Goal: Use online tool/utility: Use online tool/utility

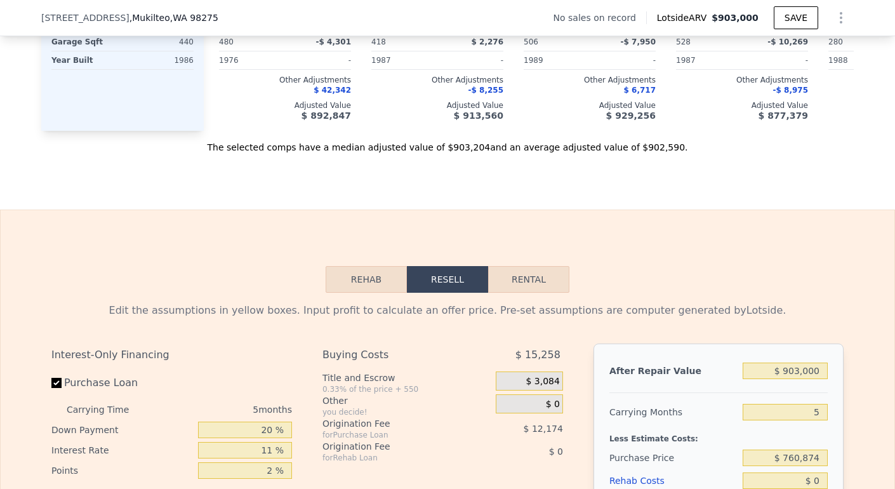
scroll to position [1816, 0]
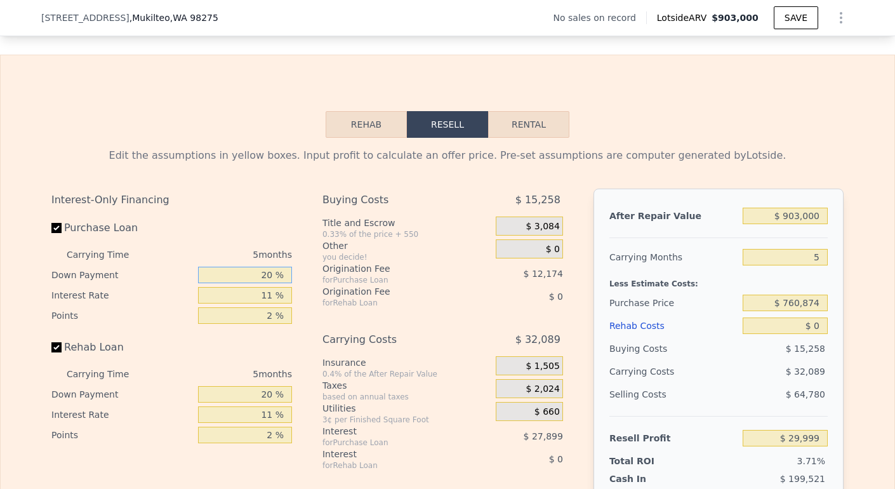
click at [260, 283] on input "20 %" at bounding box center [245, 275] width 94 height 16
click at [262, 283] on input "20 %" at bounding box center [245, 275] width 94 height 16
type input "0 %"
type input "$ 19,981"
type input "0 %"
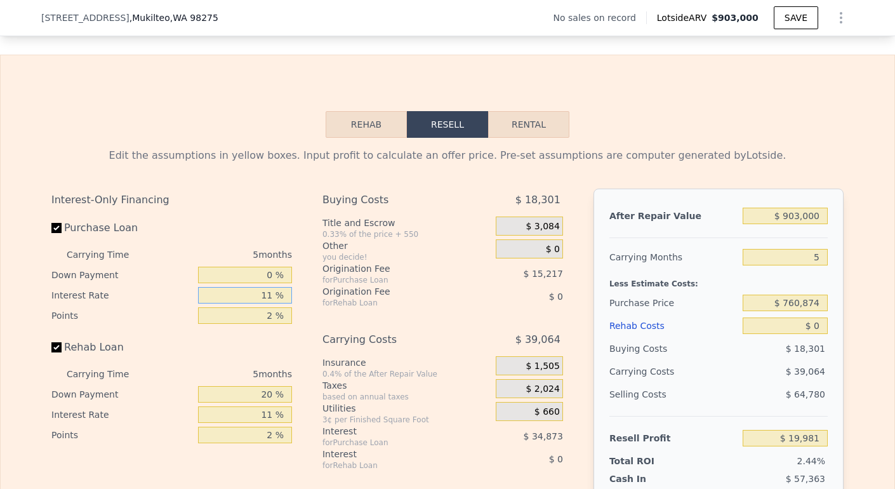
click at [272, 303] on input "11 %" at bounding box center [245, 295] width 94 height 16
type input "1 %"
type input "$ 51,686"
type input "10 %"
type input "$ 23,151"
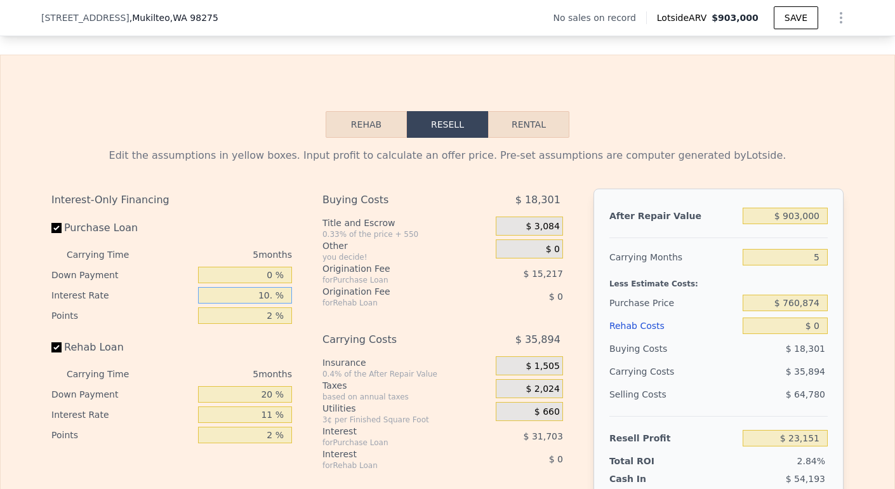
type input "10.5 %"
type input "$ 21,566"
type input "10.5 %"
drag, startPoint x: 269, startPoint y: 333, endPoint x: 300, endPoint y: 341, distance: 32.0
click at [272, 324] on input "2 %" at bounding box center [245, 315] width 94 height 16
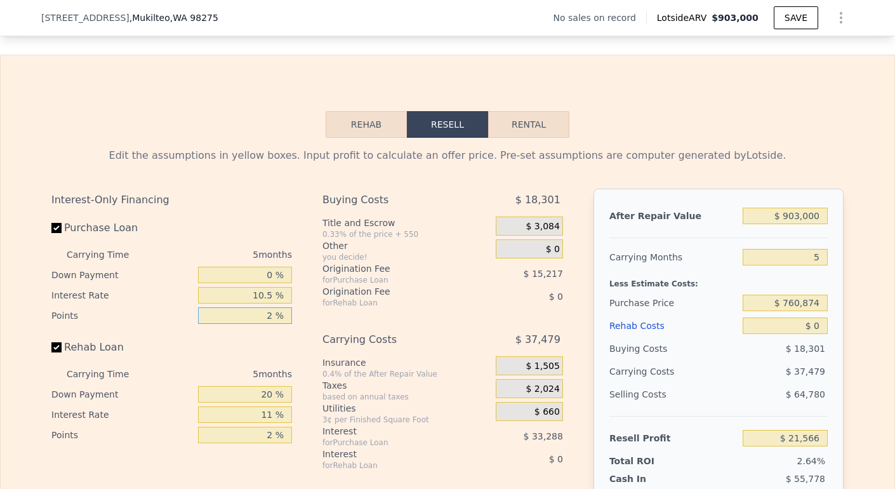
type input "2 %"
type input "1 %"
type input "$ 29,174"
type input "1.5 %"
type input "$ 25,370"
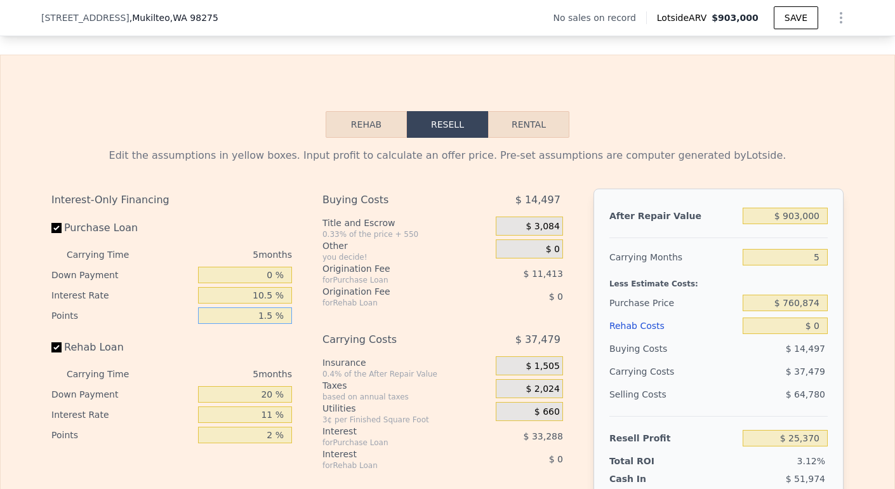
type input "1.5 %"
click at [269, 424] on div "11 %" at bounding box center [245, 414] width 94 height 20
click at [264, 402] on input "20 %" at bounding box center [245, 394] width 94 height 16
type input "0 %"
click at [272, 423] on input "11 %" at bounding box center [245, 414] width 94 height 16
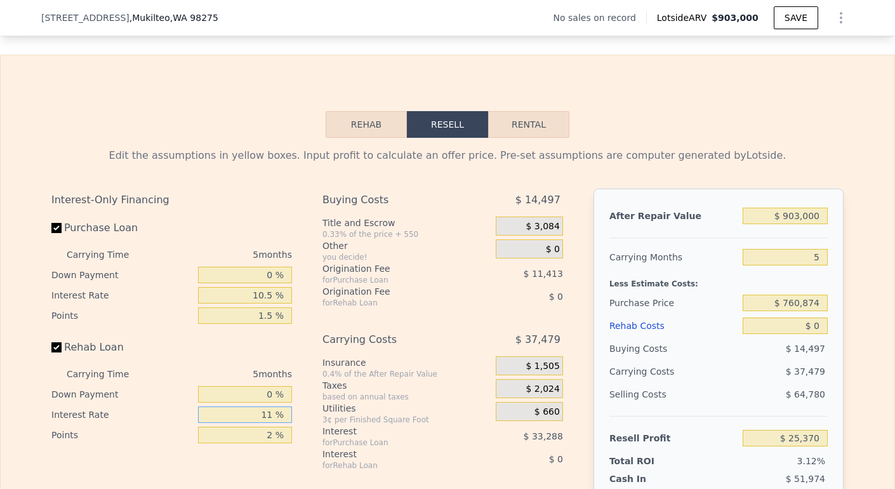
type input "1 %"
type input "10.5 %"
click at [271, 443] on input "2 %" at bounding box center [245, 434] width 94 height 16
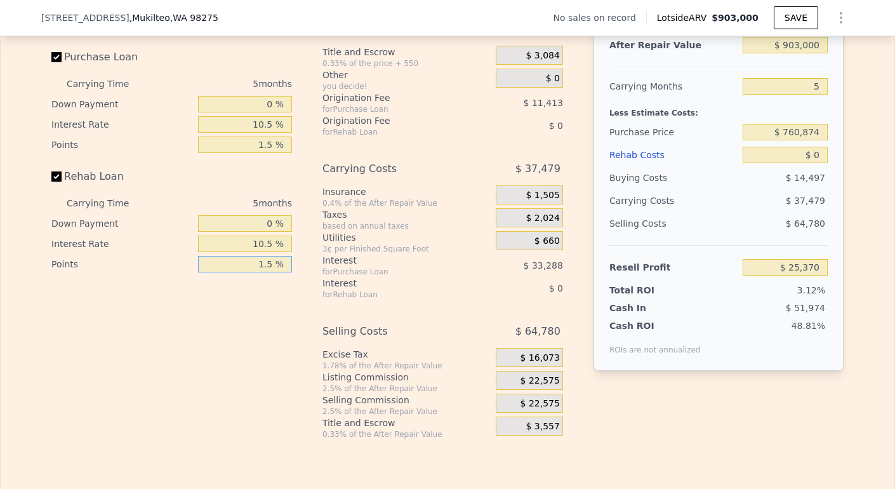
scroll to position [1973, 0]
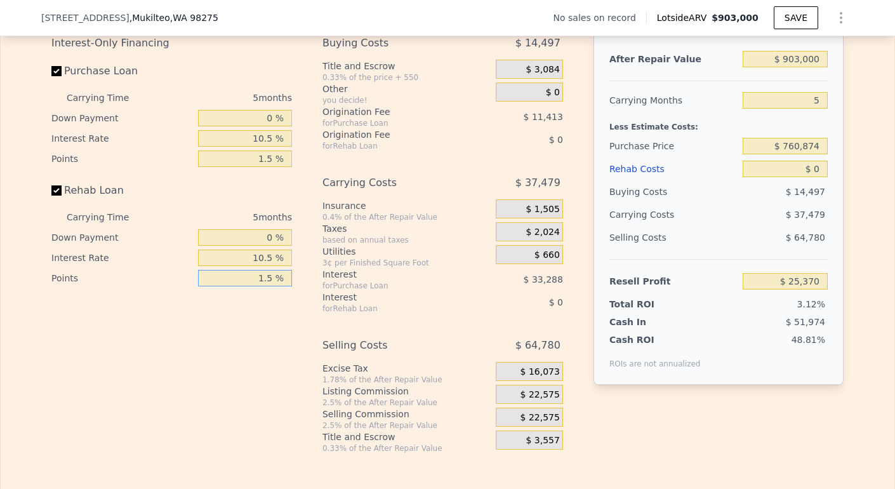
type input "1.5 %"
click at [817, 109] on input "5" at bounding box center [784, 100] width 85 height 16
type input "3"
type input "$ 40,361"
type input "3"
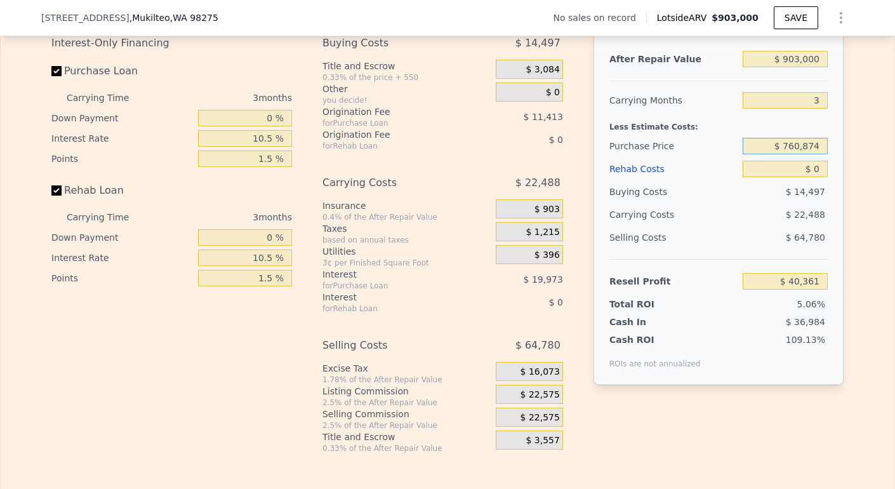
drag, startPoint x: 786, startPoint y: 166, endPoint x: 833, endPoint y: 165, distance: 47.0
click at [833, 167] on div "After Repair Value $ 903,000 Carrying Months 3 Less Estimate Costs: Purchase Pr…" at bounding box center [718, 208] width 250 height 353
type input "$ 700"
click at [820, 203] on div "$ 14,497" at bounding box center [785, 191] width 86 height 23
type input "$ 834,425"
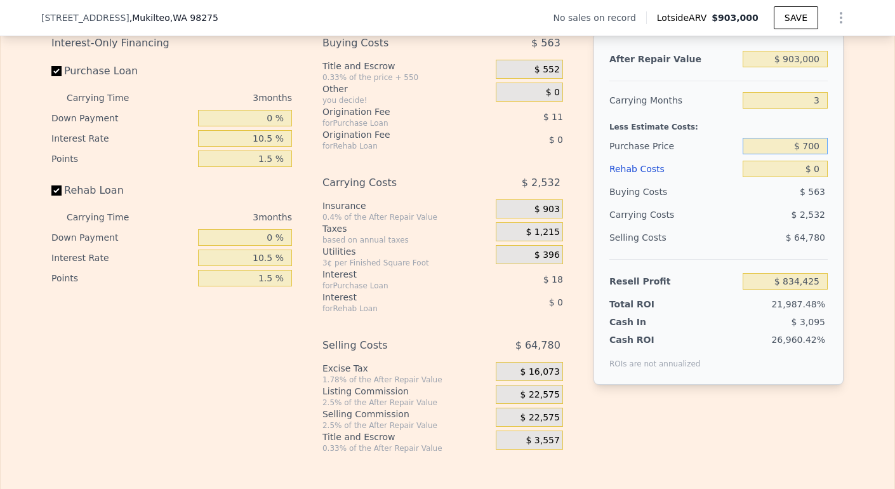
click at [820, 154] on input "$ 700" at bounding box center [784, 146] width 85 height 16
type input "$ 700,000"
click at [803, 201] on div "$ 563" at bounding box center [785, 191] width 86 height 23
type input "$ 103,950"
click at [820, 177] on input "$ 0" at bounding box center [784, 169] width 85 height 16
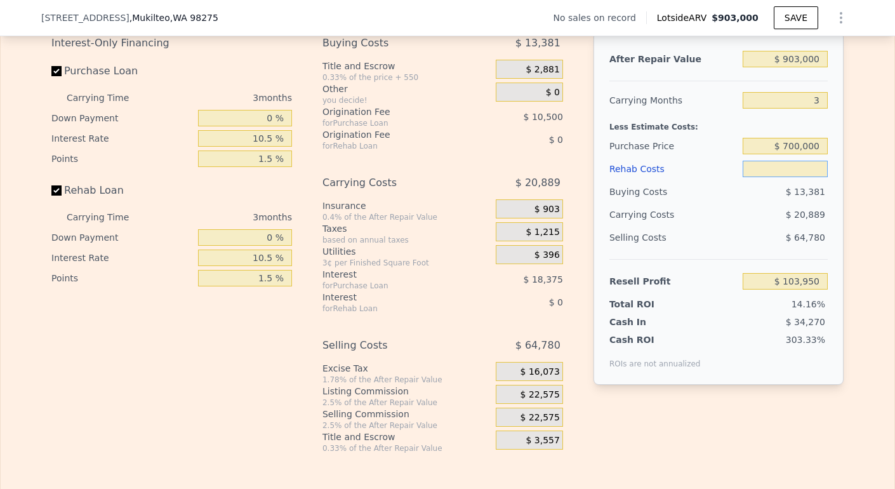
type input "$ 1"
type input "$ 103,949"
type input "$ 10,000"
type input "$ 93,539"
type input "$ 100,000"
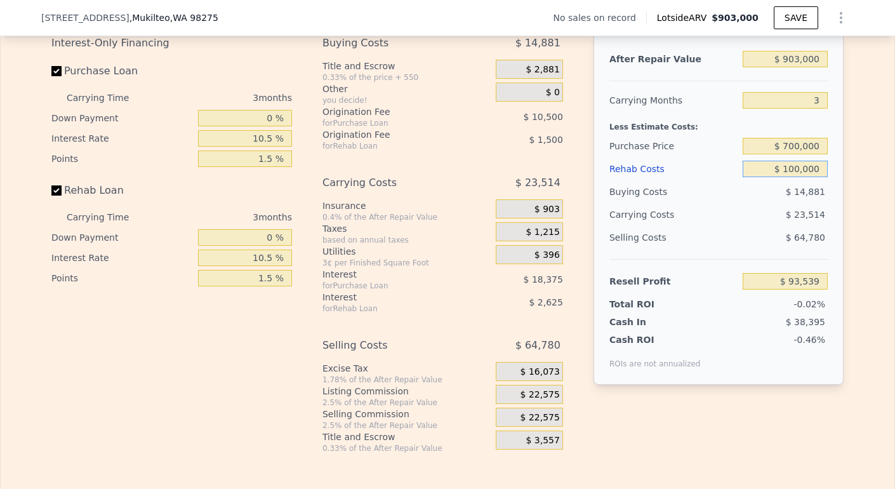
type input "-$ 175"
type input "$ 100,000"
click at [826, 194] on div "After Repair Value $ 903,000 Carrying Months 3 Less Estimate Costs: Purchase Pr…" at bounding box center [718, 208] width 250 height 353
click at [781, 203] on div "$ 14,881" at bounding box center [785, 191] width 86 height 23
click at [789, 154] on input "$ 700,000" at bounding box center [784, 146] width 85 height 16
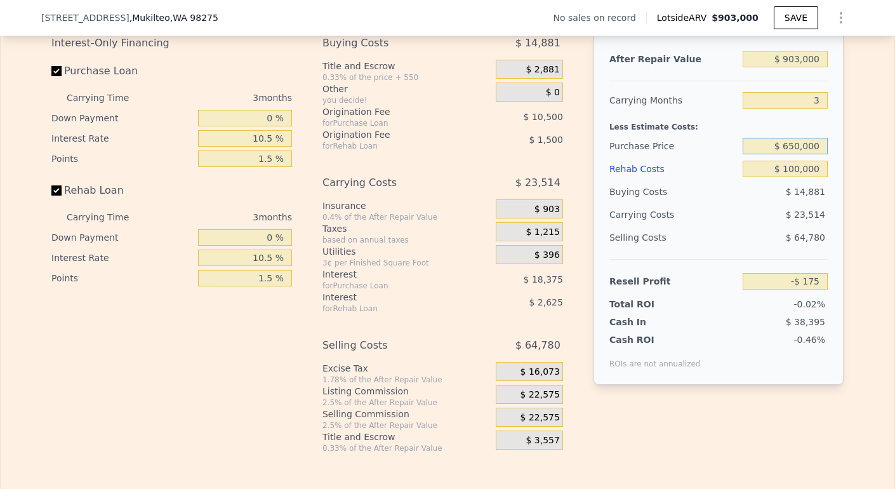
type input "$ 650,000"
click at [772, 244] on div "After Repair Value $ 903,000 Carrying Months 3 Less Estimate Costs: Purchase Pr…" at bounding box center [718, 208] width 250 height 353
type input "$ 52,055"
click at [757, 249] on div "$ 64,780" at bounding box center [785, 237] width 86 height 23
click at [270, 286] on input "1.5 %" at bounding box center [245, 278] width 94 height 16
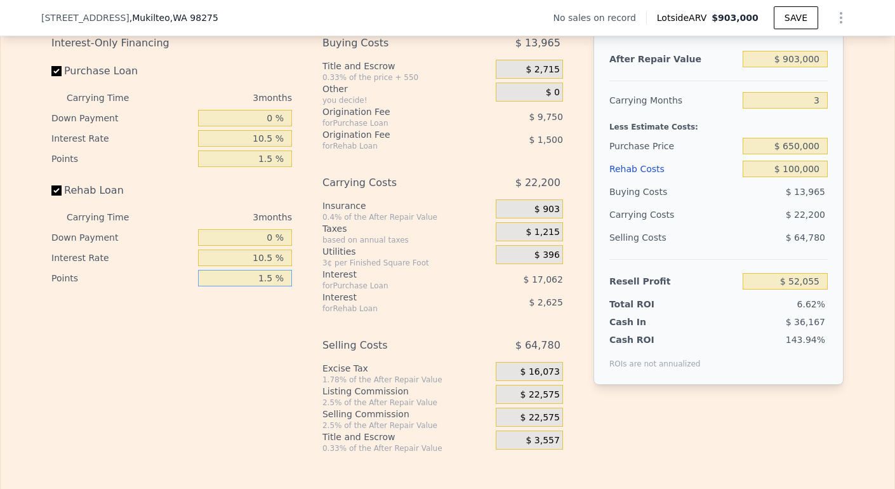
scroll to position [2086, 0]
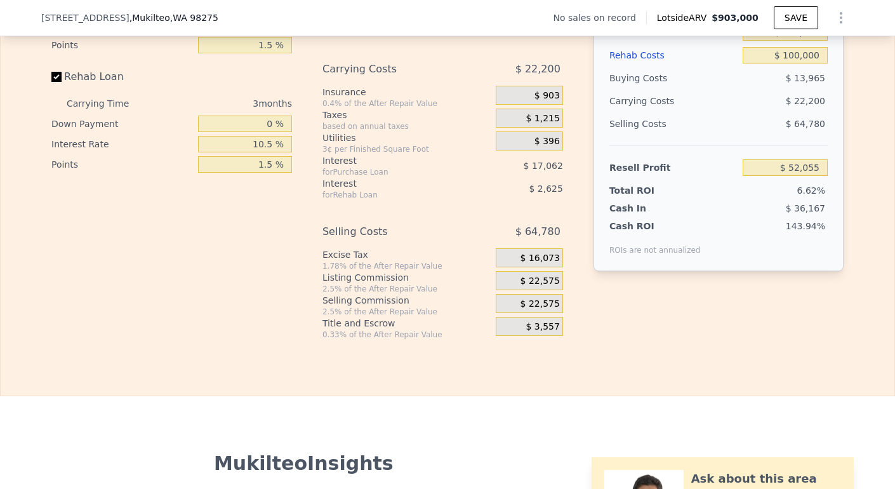
click at [515, 290] on div "$ 22,575" at bounding box center [529, 280] width 67 height 19
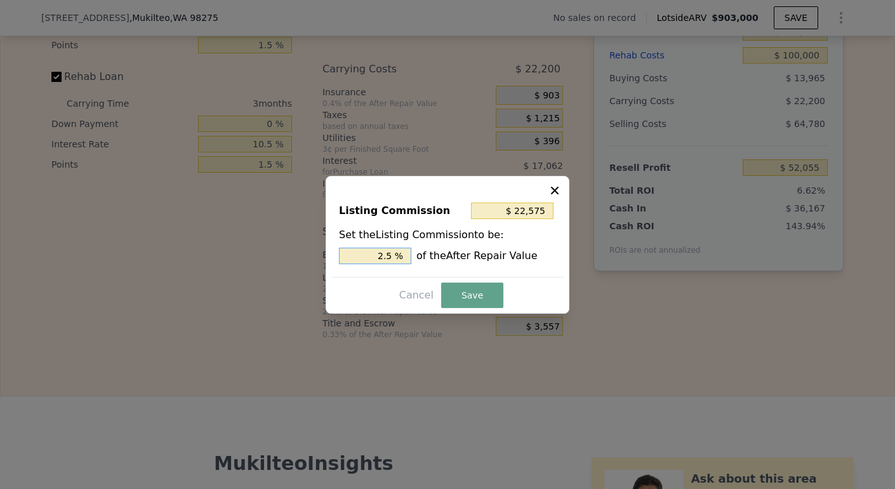
click at [393, 253] on input "2.5 %" at bounding box center [375, 255] width 72 height 16
type input "$ 18,060"
type input "2 %"
type input "$ 9,030"
type input "1. %"
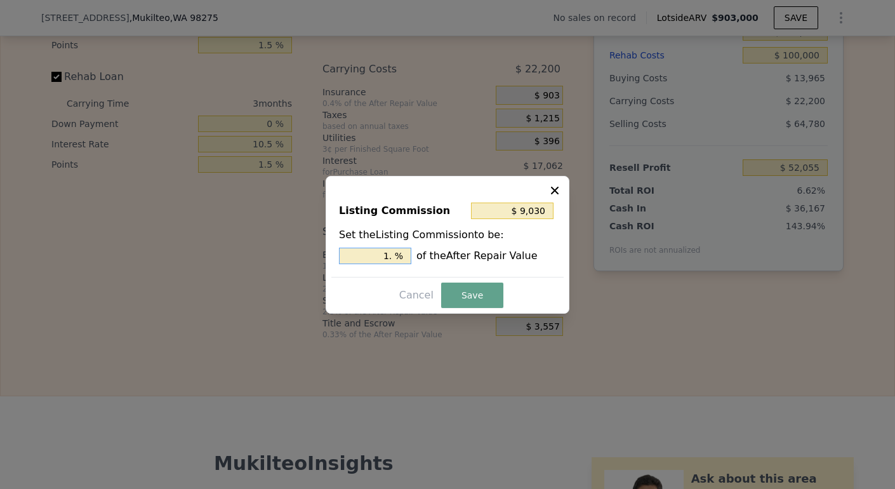
type input "$ 13,545"
type input "1.5 %"
click at [466, 287] on button "Save" at bounding box center [472, 294] width 62 height 25
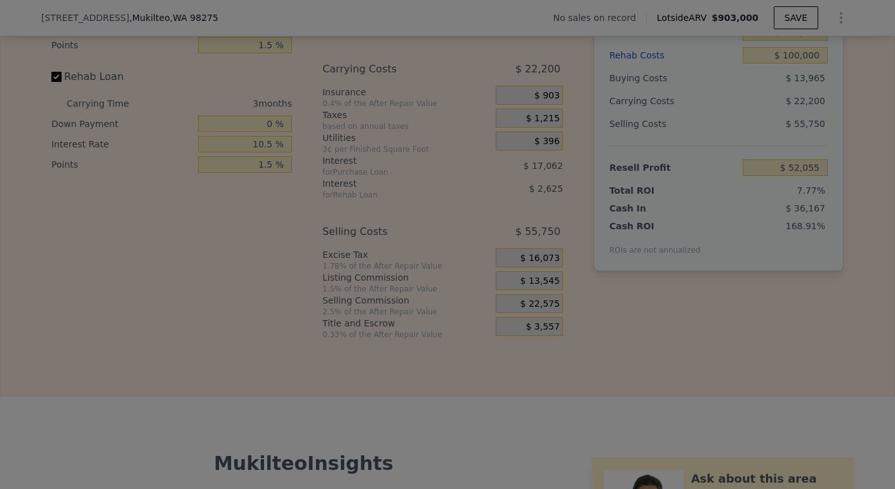
type input "$ 61,085"
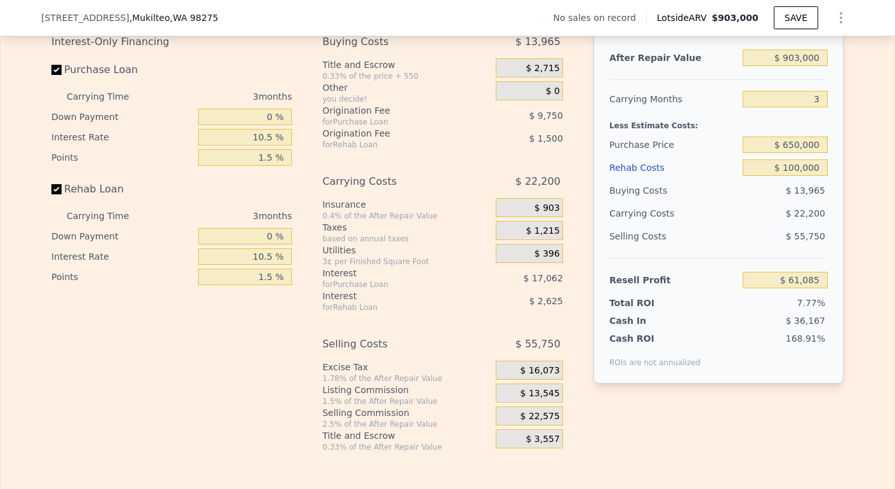
scroll to position [1956, 0]
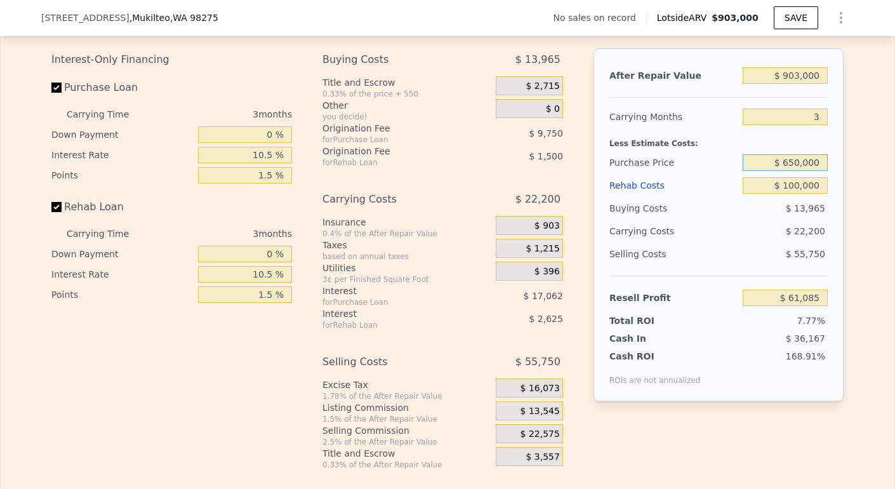
click at [791, 171] on input "$ 650,000" at bounding box center [784, 162] width 85 height 16
type input "$ 620,000"
click at [867, 172] on div "Edit the assumptions in yellow boxes. Input profit to calculate an offer price.…" at bounding box center [447, 233] width 893 height 472
type input "$ 92,421"
click at [779, 28] on button "SAVE" at bounding box center [796, 17] width 44 height 23
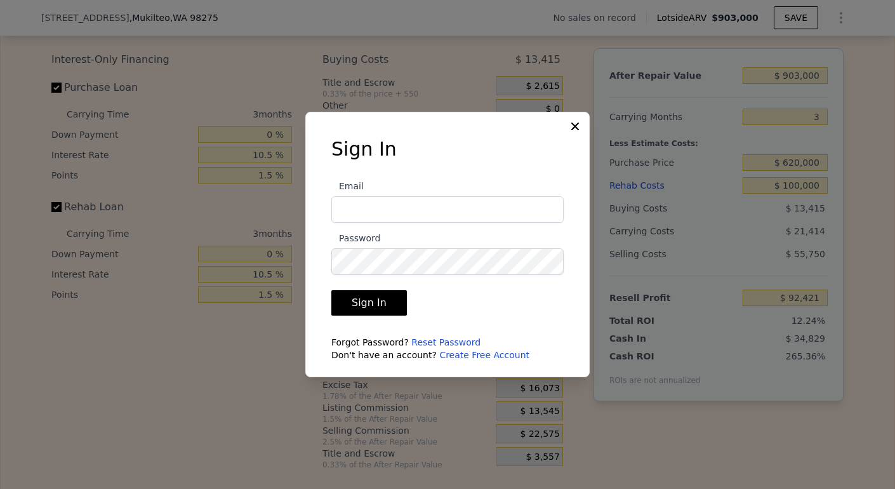
type input "[EMAIL_ADDRESS][DOMAIN_NAME]"
click at [369, 306] on button "Sign In" at bounding box center [369, 302] width 76 height 25
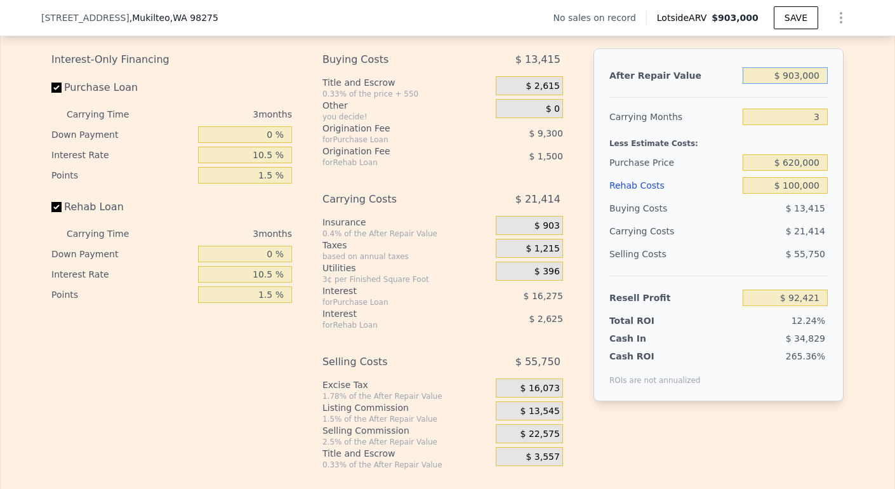
click at [797, 84] on input "$ 903,000" at bounding box center [784, 75] width 85 height 16
type input "$ 90,000"
type input "-$ 670,068"
type input "$ 900,000"
type input "$ 89,607"
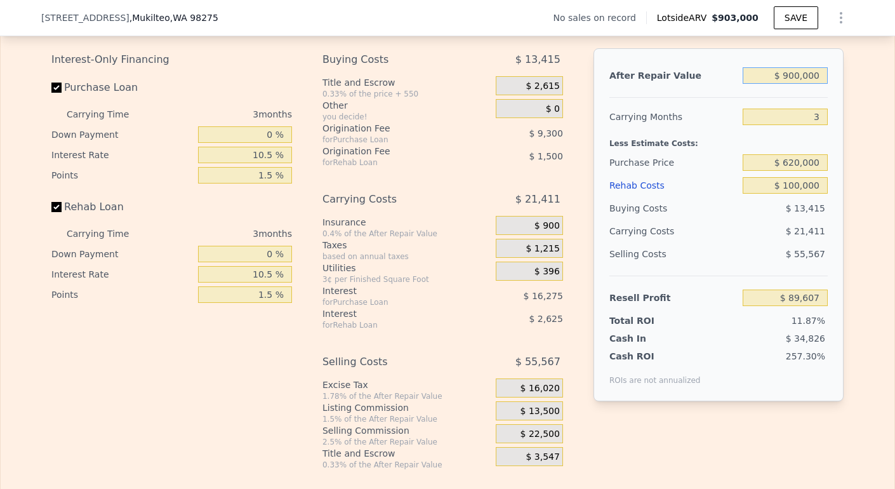
type input "$ 900,000"
click at [789, 171] on input "$ 620,000" at bounding box center [784, 162] width 85 height 16
click at [791, 1] on div "[STREET_ADDRESS] No sales on record Lotside ARV $903,000 SAVE" at bounding box center [447, 18] width 812 height 36
click at [792, 13] on button "SAVE" at bounding box center [796, 17] width 44 height 23
click at [792, 12] on button "SAVED" at bounding box center [793, 17] width 50 height 23
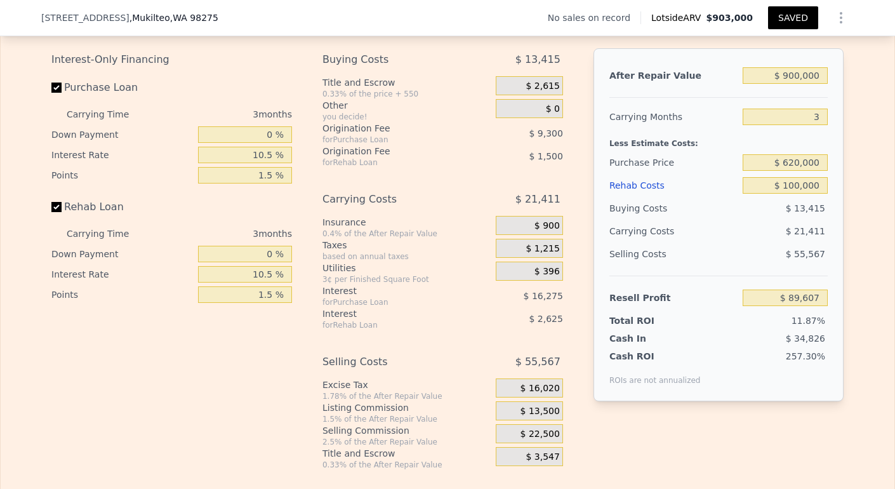
click at [835, 19] on icon "Show Options" at bounding box center [840, 17] width 15 height 15
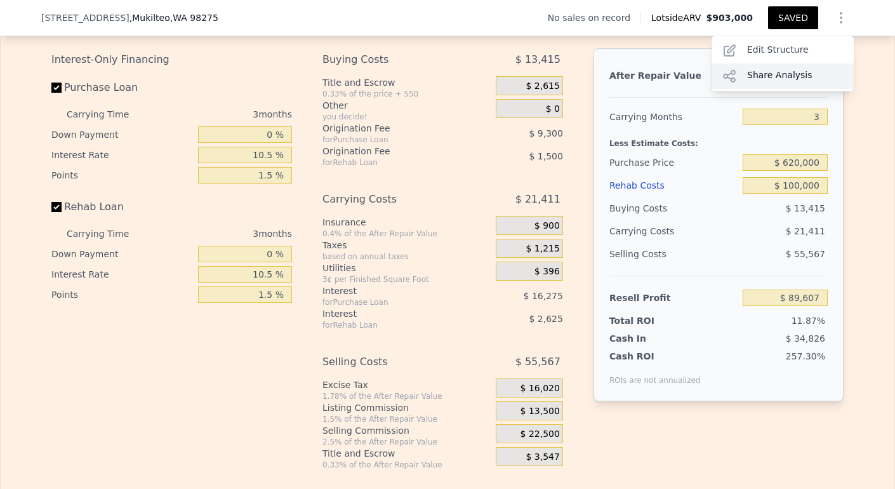
click at [793, 69] on div "Share Analysis" at bounding box center [782, 75] width 142 height 25
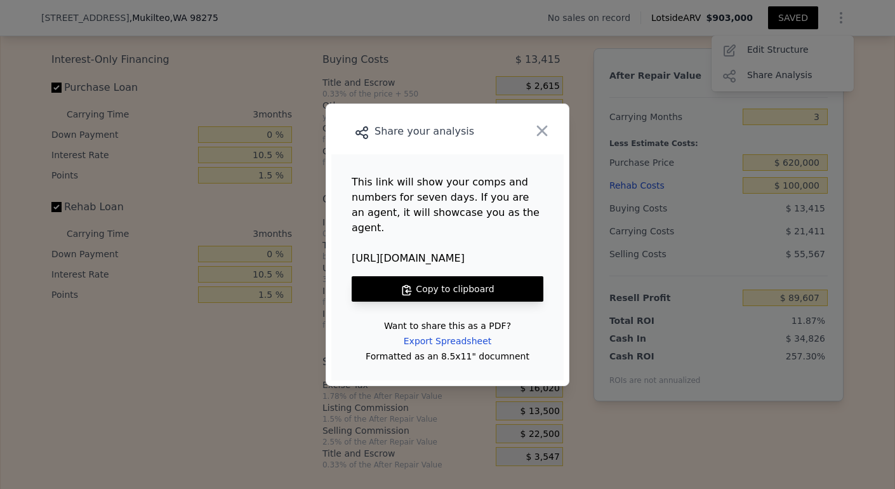
click at [456, 278] on button "Copy to clipboard" at bounding box center [448, 288] width 192 height 25
